Goal: Transaction & Acquisition: Purchase product/service

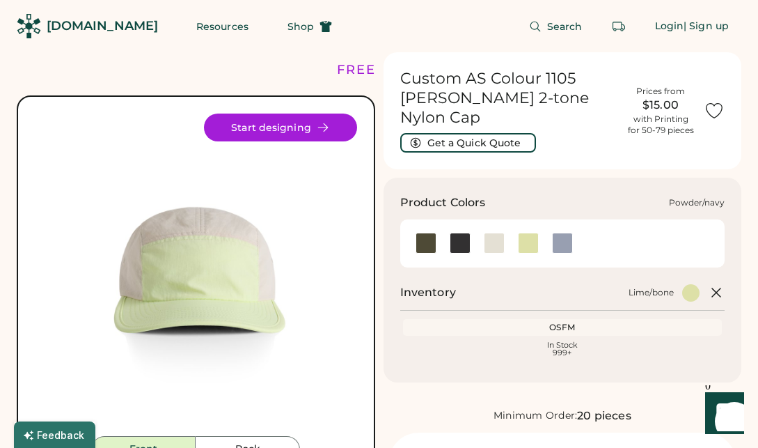
click at [579, 233] on div at bounding box center [562, 243] width 34 height 21
click at [566, 233] on div at bounding box center [562, 243] width 21 height 21
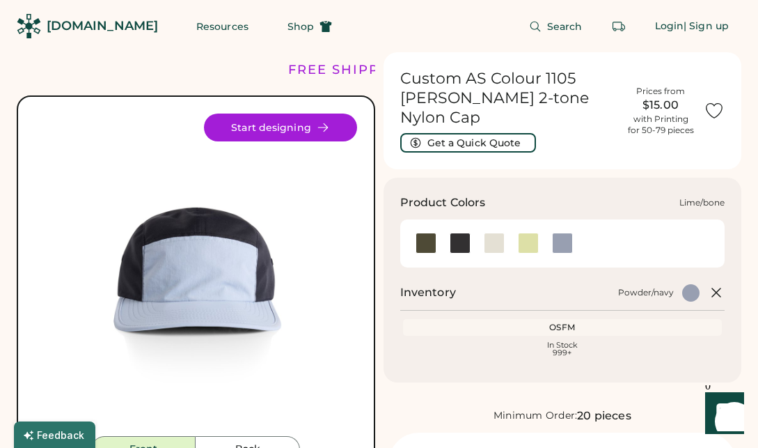
click at [530, 233] on div at bounding box center [528, 243] width 21 height 21
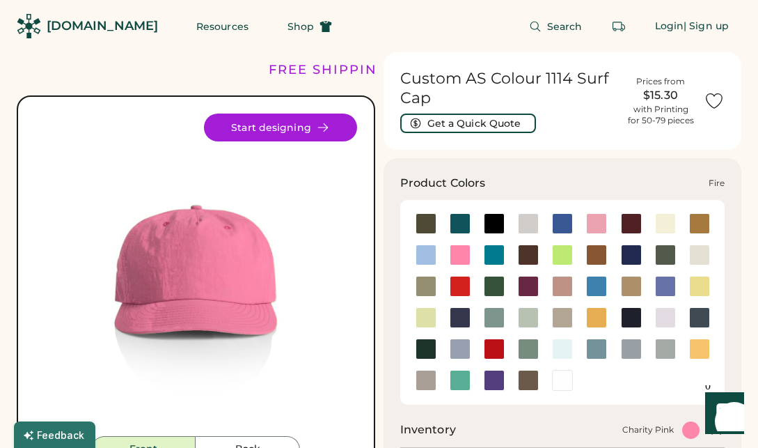
click at [459, 289] on div at bounding box center [460, 286] width 21 height 21
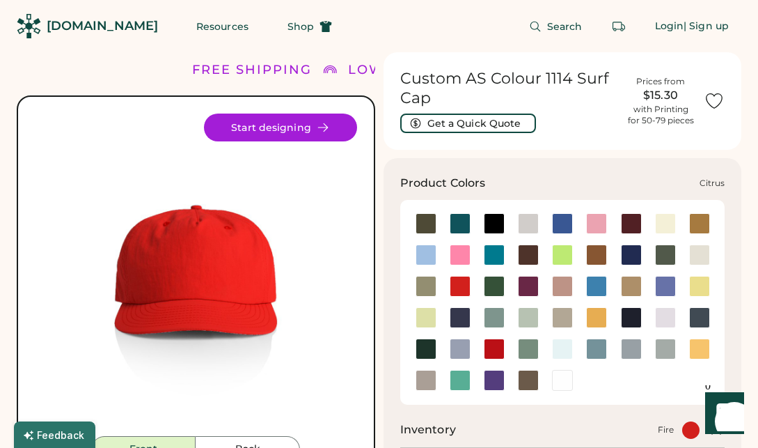
click at [565, 254] on div at bounding box center [562, 254] width 21 height 21
